Goal: Communication & Community: Answer question/provide support

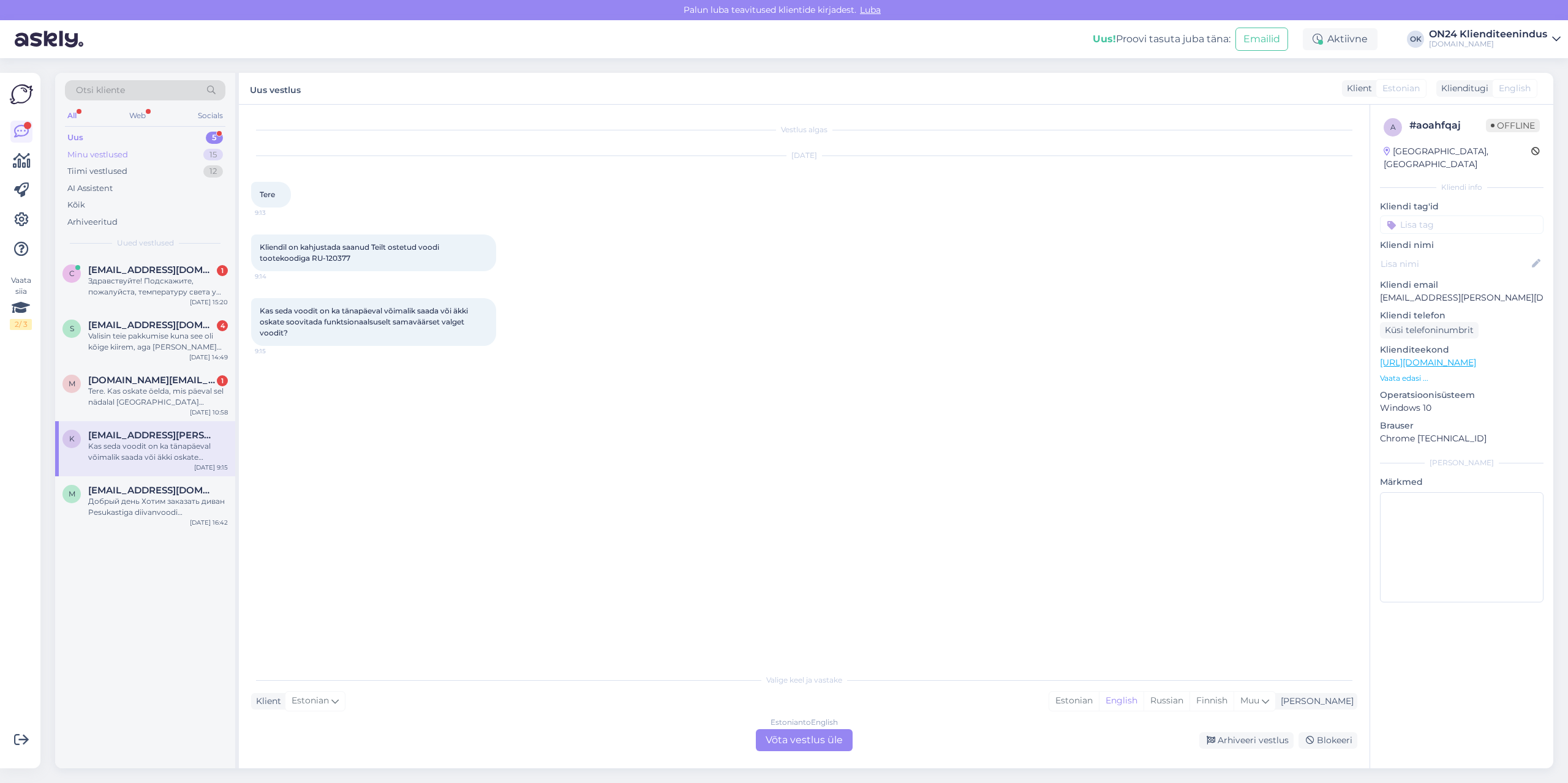
click at [135, 149] on div "Minu vestlused 15" at bounding box center [145, 155] width 160 height 17
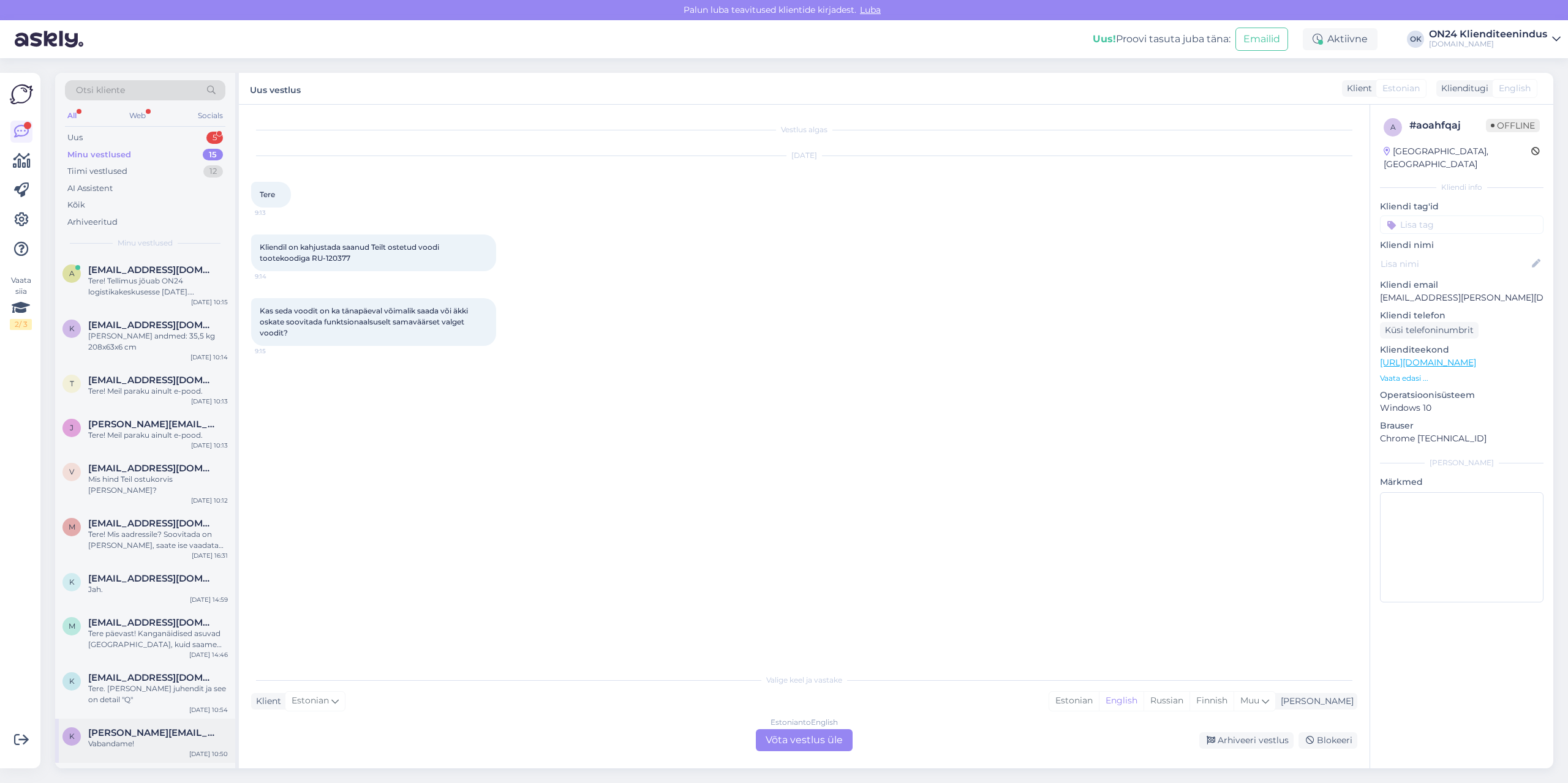
scroll to position [245, 0]
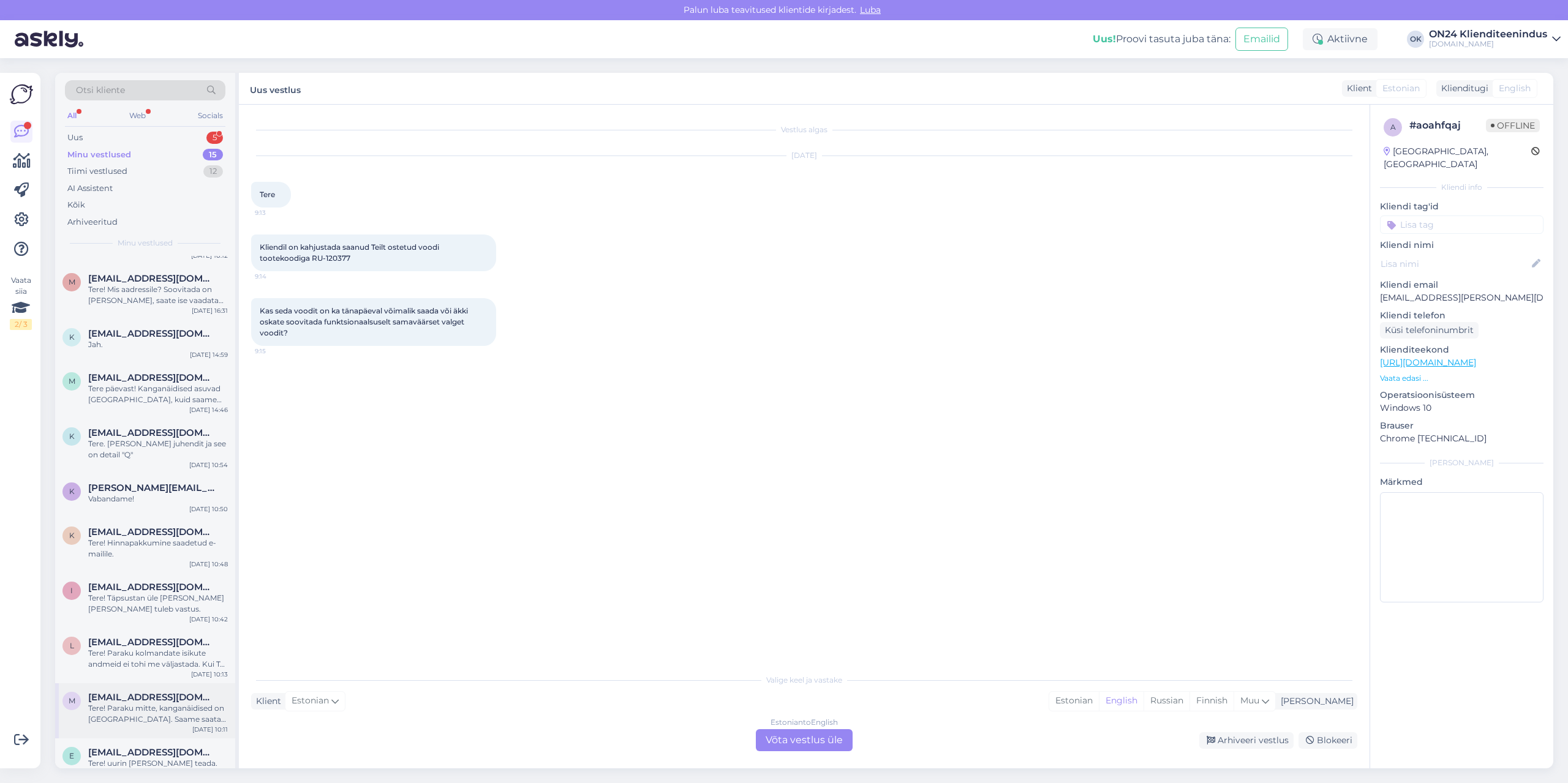
click at [132, 721] on div "m [EMAIL_ADDRESS][DOMAIN_NAME] Tere! Paraku mitte, kanganäidised on [GEOGRAPHIC…" at bounding box center [145, 711] width 180 height 55
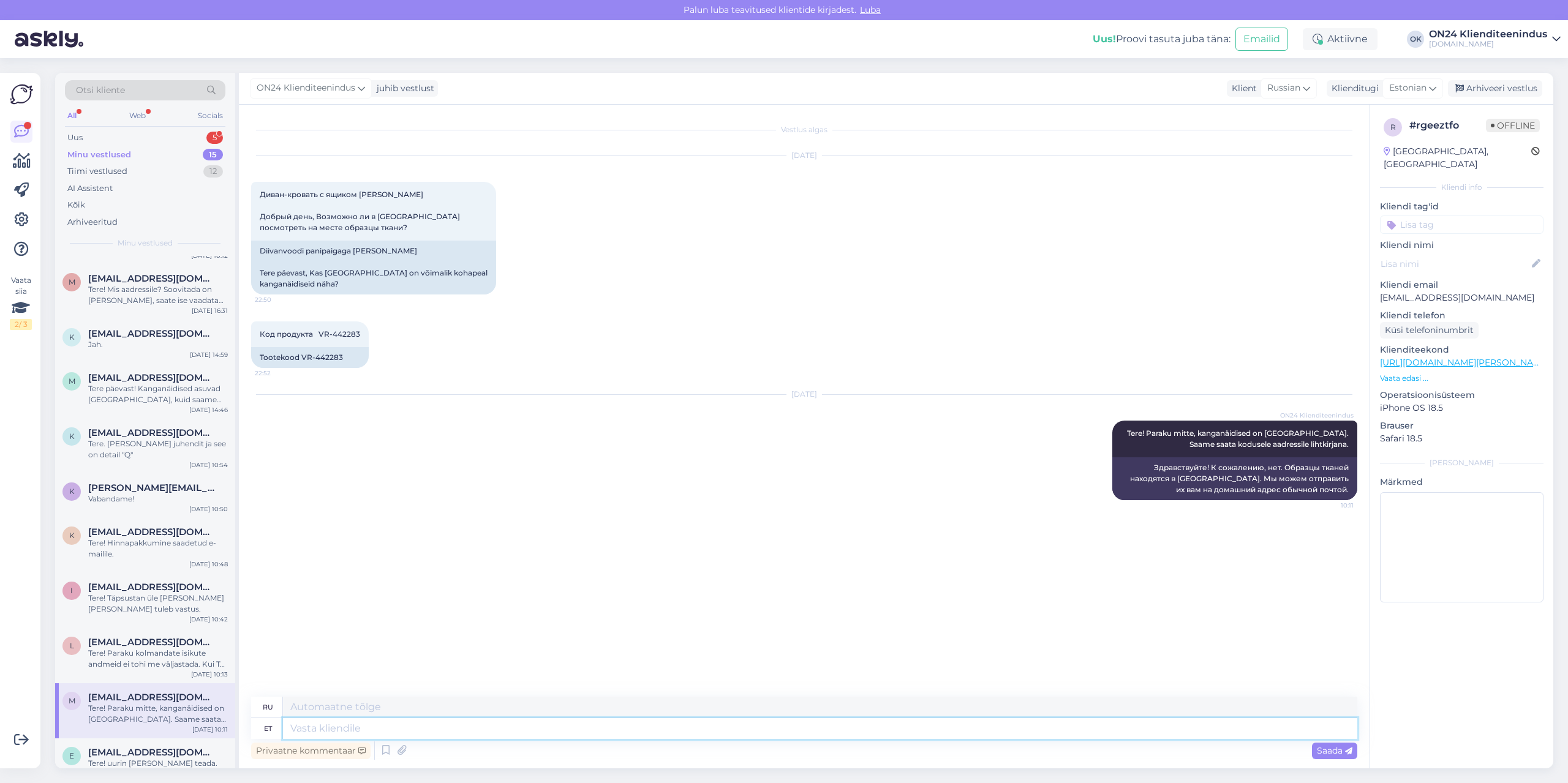
click at [372, 724] on textarea at bounding box center [820, 728] width 1074 height 21
type textarea "[PERSON_NAME]"
type textarea "дает"
type textarea "annab -10"
type textarea "дает -10"
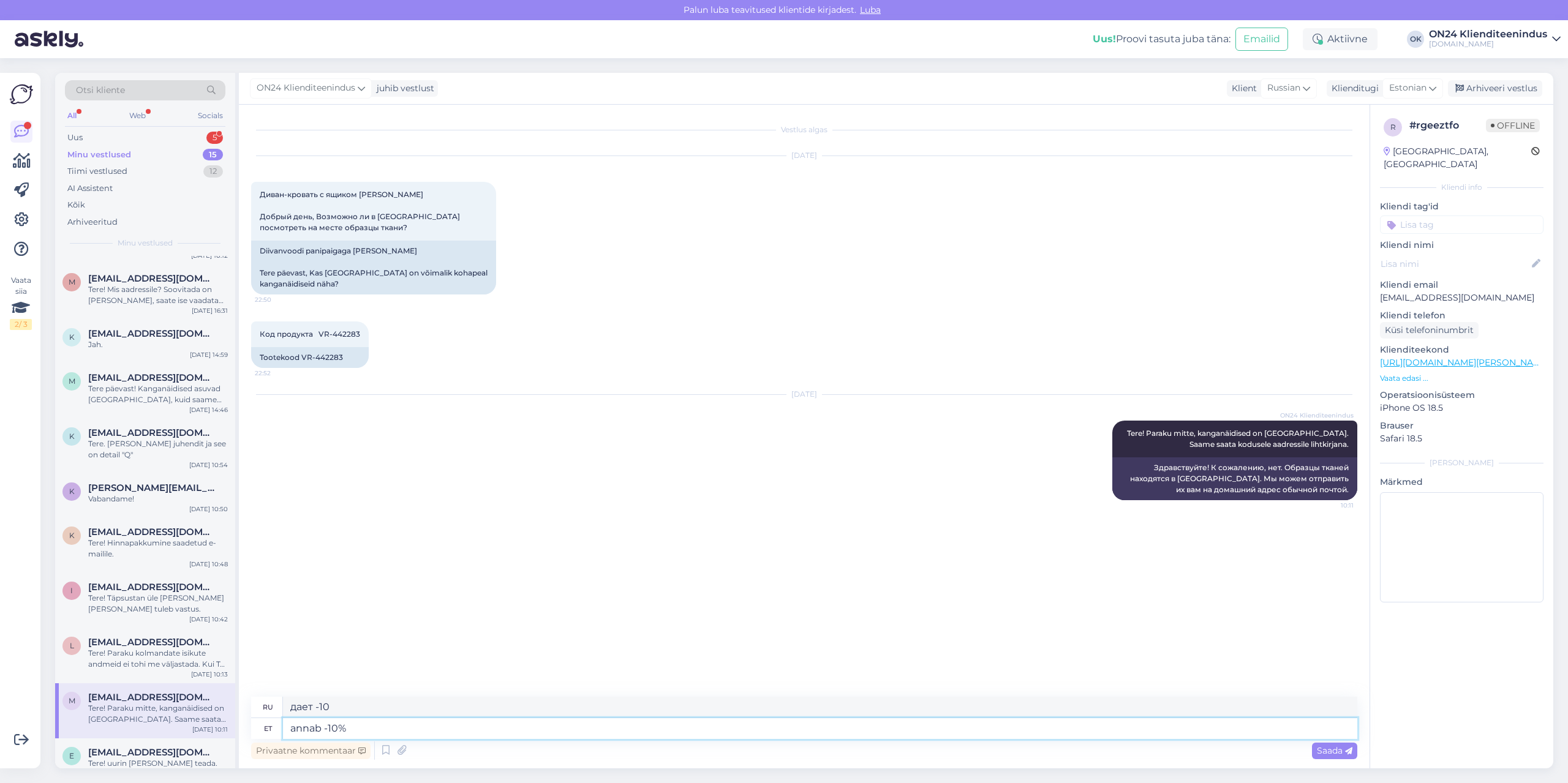
type textarea "annab -10%"
type textarea "дает -10%"
type textarea "annab -10% tavahinnast"
type textarea "[DEMOGRAPHIC_DATA] -10% от обычной цены"
type textarea "annab -10% tavahinnast"
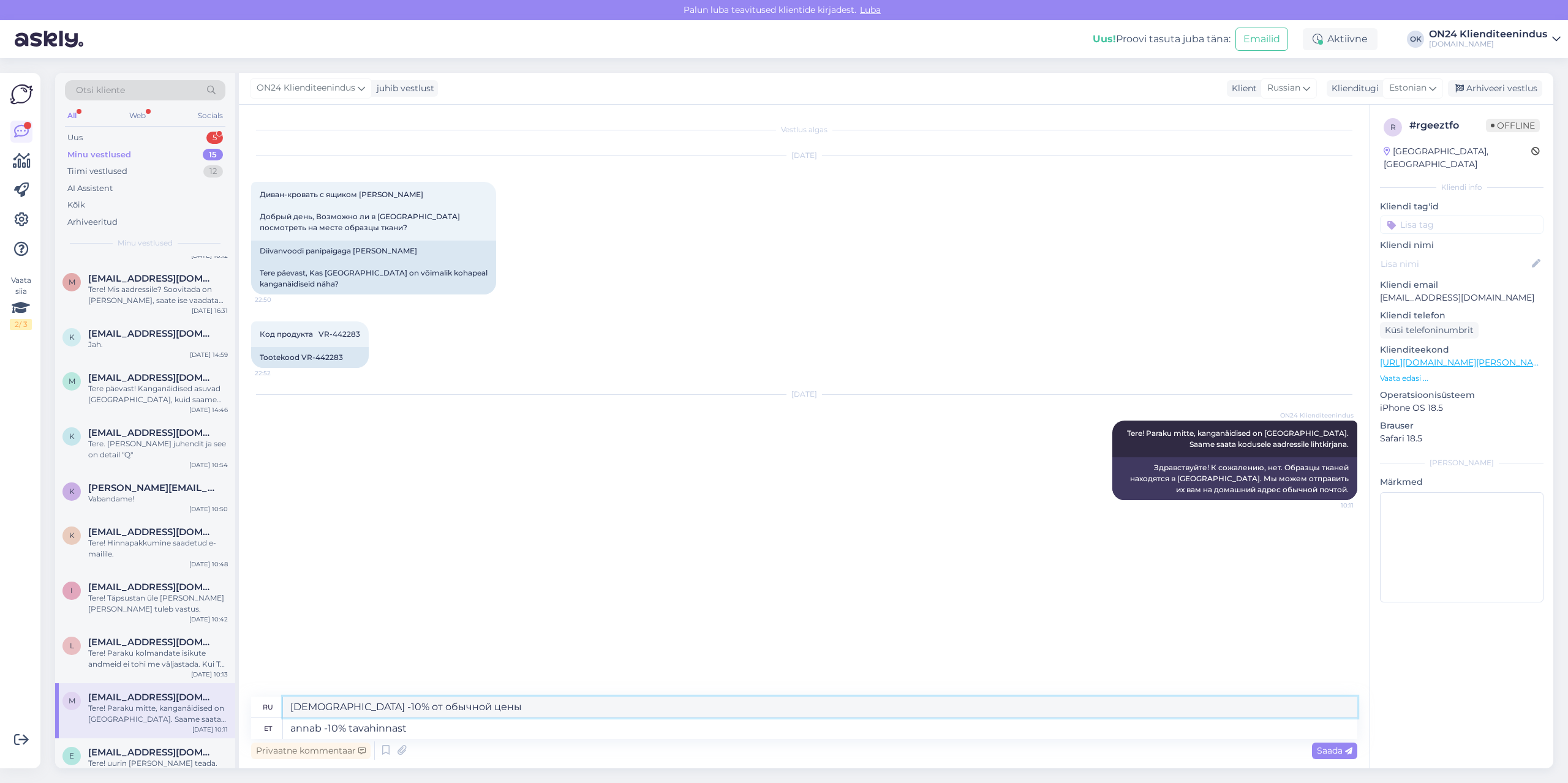
click at [455, 707] on textarea "[DEMOGRAPHIC_DATA] -10% от обычной цены" at bounding box center [820, 707] width 1074 height 21
